Goal: Task Accomplishment & Management: Use online tool/utility

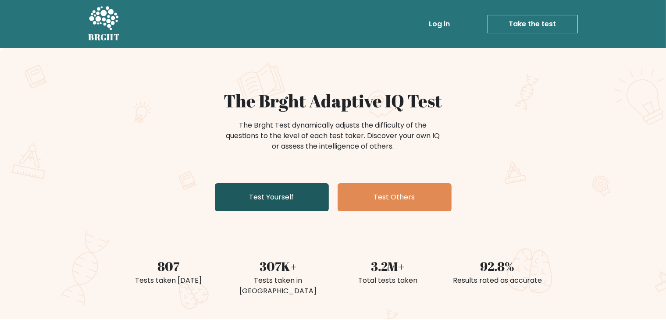
click at [300, 197] on link "Test Yourself" at bounding box center [272, 197] width 114 height 28
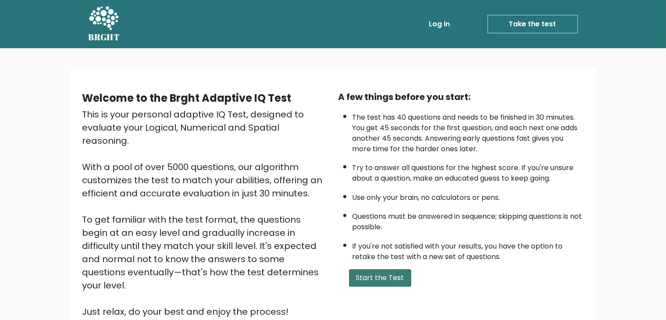
click at [385, 274] on button "Start the Test" at bounding box center [380, 278] width 62 height 18
